Goal: Feedback & Contribution: Leave review/rating

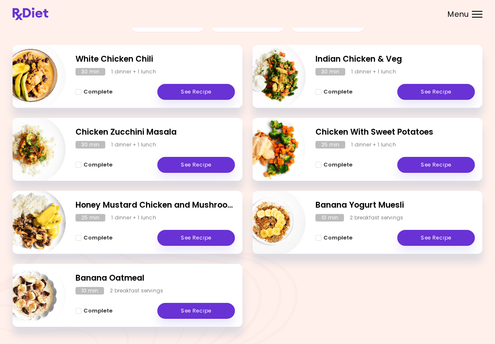
scroll to position [130, 0]
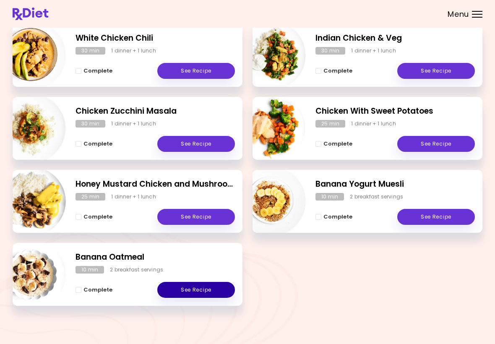
click at [200, 289] on link "See Recipe" at bounding box center [196, 290] width 78 height 16
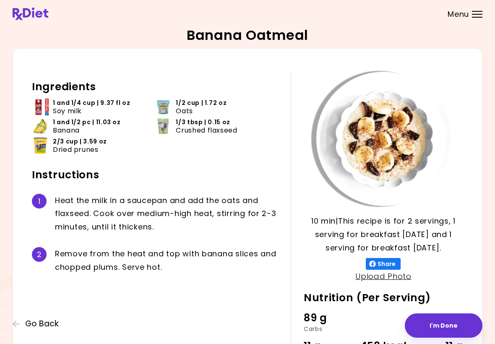
click at [343, 326] on button "I'm Done" at bounding box center [444, 325] width 78 height 24
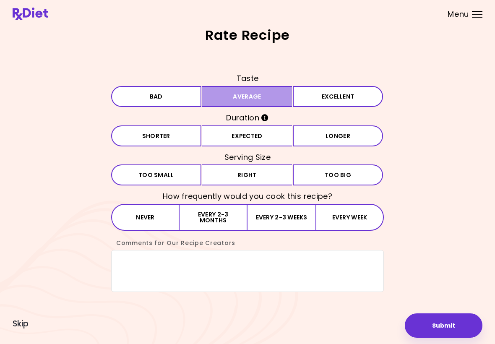
click at [271, 99] on button "Average" at bounding box center [247, 96] width 90 height 21
click at [263, 139] on button "Expected" at bounding box center [247, 135] width 90 height 21
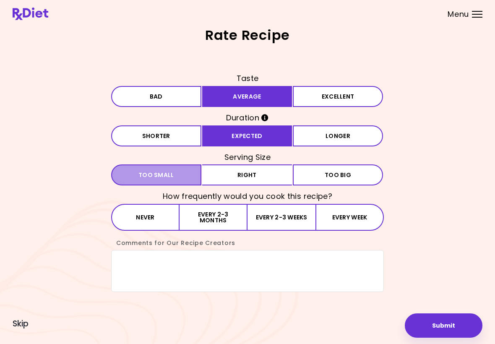
click at [166, 172] on span "Too small" at bounding box center [156, 175] width 36 height 6
click at [343, 217] on button "Every week" at bounding box center [349, 217] width 68 height 27
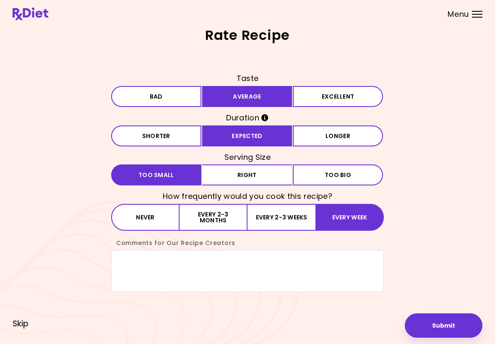
click at [343, 328] on button "Submit" at bounding box center [444, 325] width 78 height 24
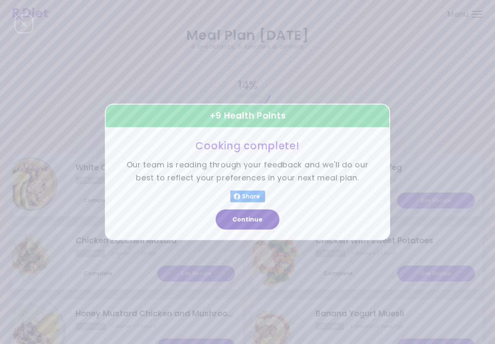
click at [249, 224] on button "Continue" at bounding box center [248, 220] width 64 height 20
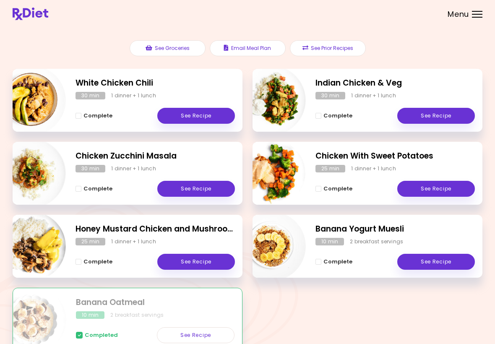
scroll to position [75, 0]
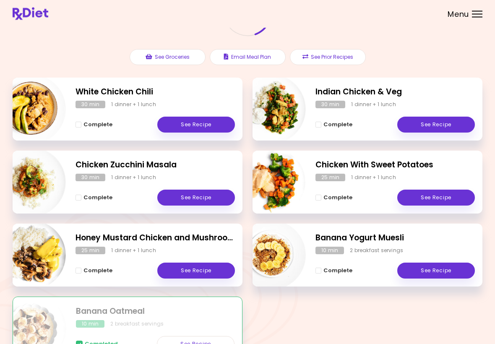
click at [330, 57] on button "See Prior Recipes" at bounding box center [328, 57] width 76 height 16
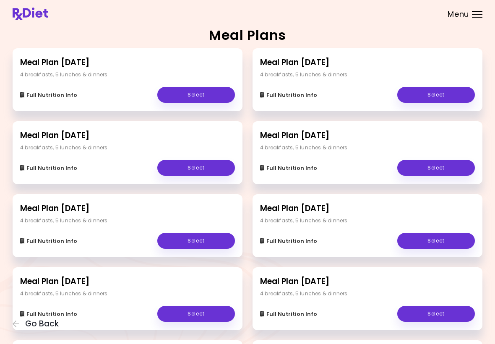
click at [200, 90] on link "Select" at bounding box center [196, 95] width 78 height 16
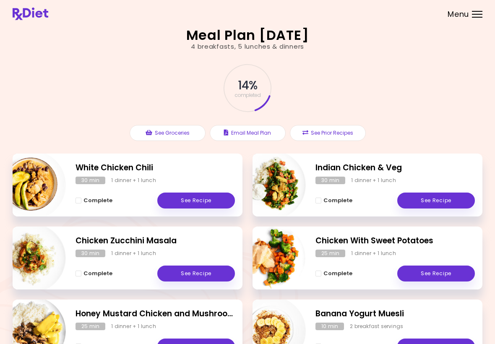
click at [343, 16] on span "Menu" at bounding box center [457, 14] width 21 height 8
click at [316, 91] on div "14 % completed" at bounding box center [248, 88] width 252 height 57
click at [329, 131] on button "See Prior Recipes" at bounding box center [328, 133] width 76 height 16
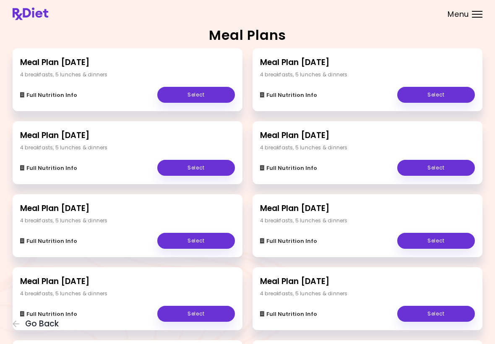
click at [343, 93] on link "Select" at bounding box center [436, 95] width 78 height 16
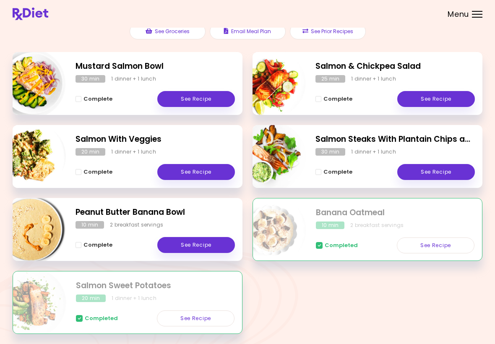
scroll to position [130, 0]
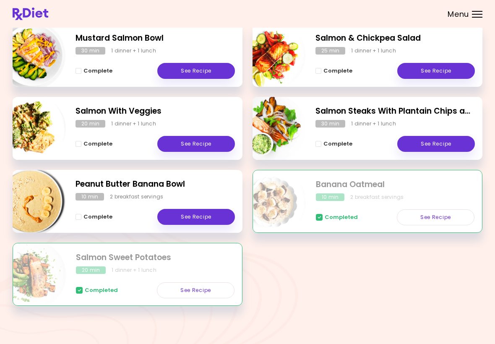
click at [343, 145] on link "See Recipe" at bounding box center [436, 144] width 78 height 16
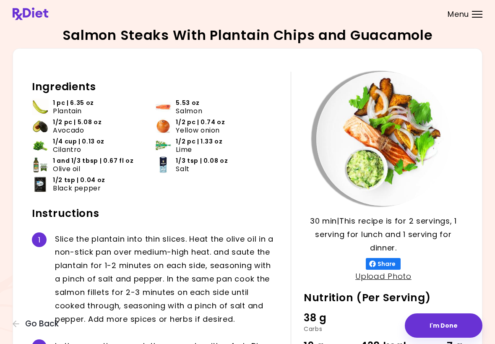
click at [343, 324] on button "I'm Done" at bounding box center [444, 325] width 78 height 24
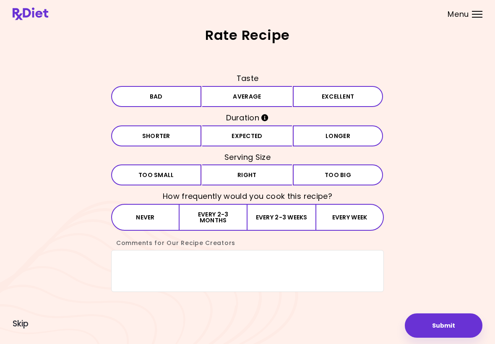
click at [247, 94] on button "Average" at bounding box center [247, 96] width 90 height 21
click at [338, 141] on button "Longer" at bounding box center [338, 135] width 90 height 21
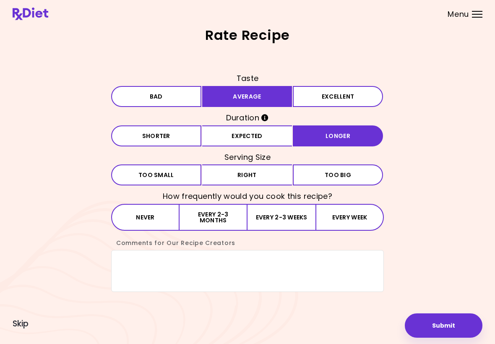
click at [241, 174] on button "Right" at bounding box center [247, 174] width 90 height 21
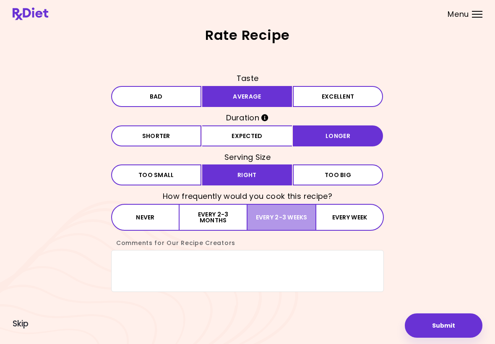
click at [271, 216] on button "Every 2-3 weeks" at bounding box center [281, 217] width 68 height 27
click at [343, 330] on button "Submit" at bounding box center [444, 325] width 78 height 24
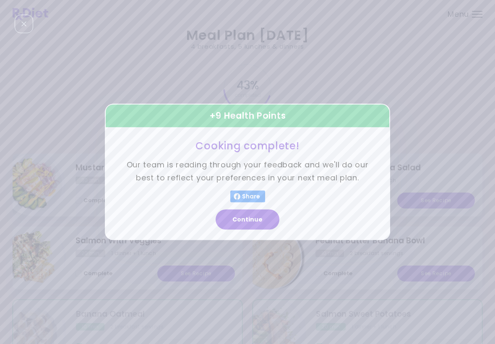
click at [246, 216] on button "Continue" at bounding box center [248, 220] width 64 height 20
